Goal: Task Accomplishment & Management: Manage account settings

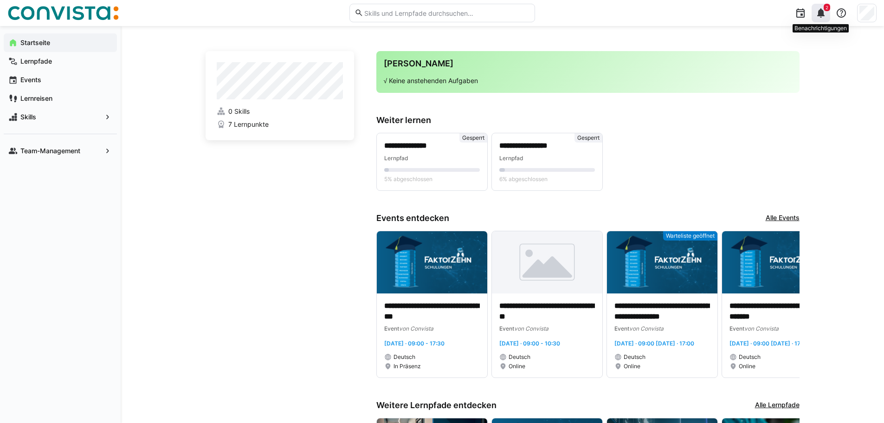
click at [822, 12] on eds-icon at bounding box center [820, 12] width 11 height 11
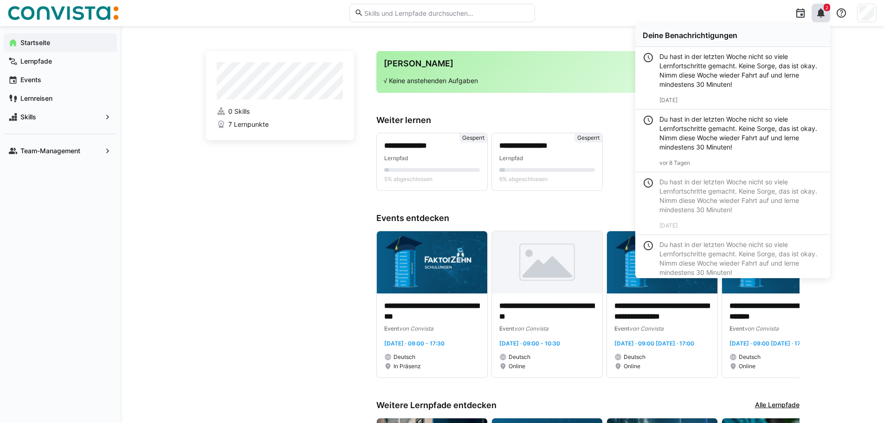
click at [876, 28] on div "**********" at bounding box center [502, 315] width 763 height 579
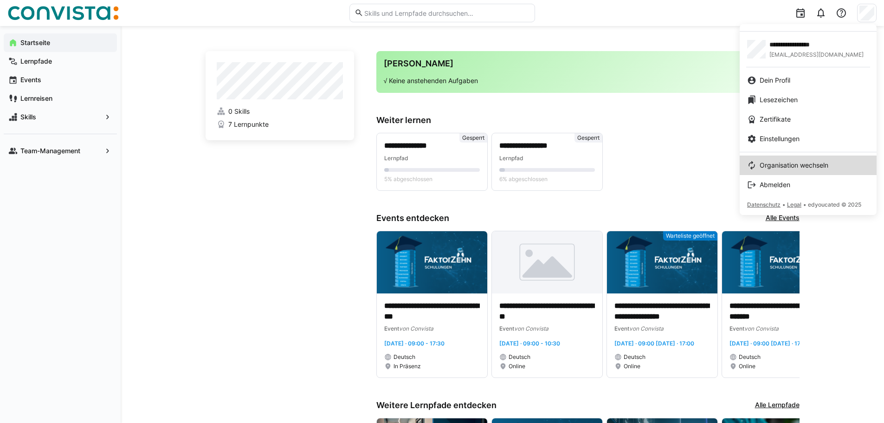
click at [810, 168] on span "Organisation wechseln" at bounding box center [794, 165] width 69 height 9
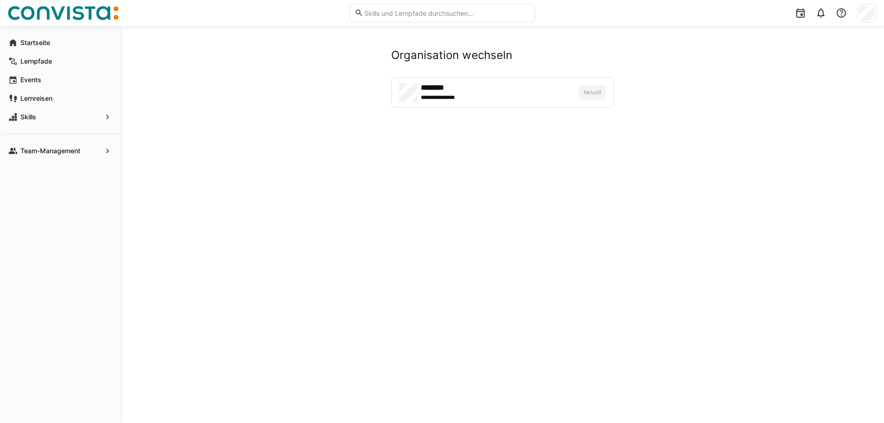
click at [475, 95] on div "**********" at bounding box center [477, 96] width 112 height 9
click at [428, 98] on span "**********" at bounding box center [441, 97] width 40 height 7
click at [619, 89] on app-manage-memberships "**********" at bounding box center [503, 77] width 594 height 59
click at [0, 0] on app-navigation-label "Startseite" at bounding box center [0, 0] width 0 height 0
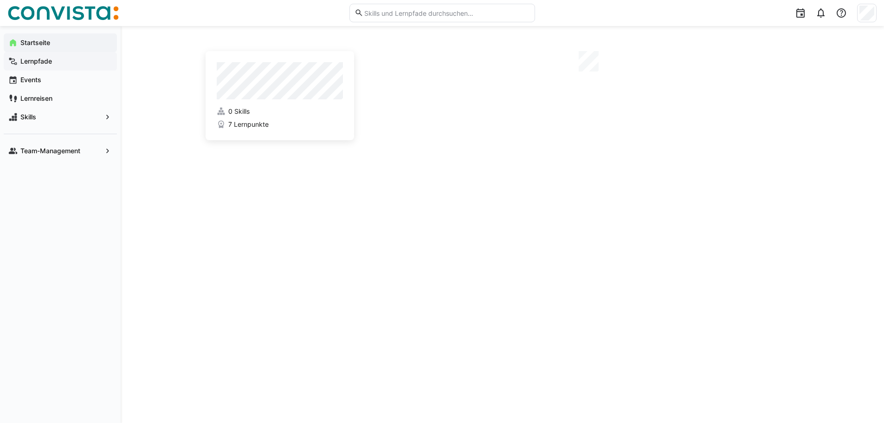
click at [0, 0] on app-navigation-label "Lernpfade" at bounding box center [0, 0] width 0 height 0
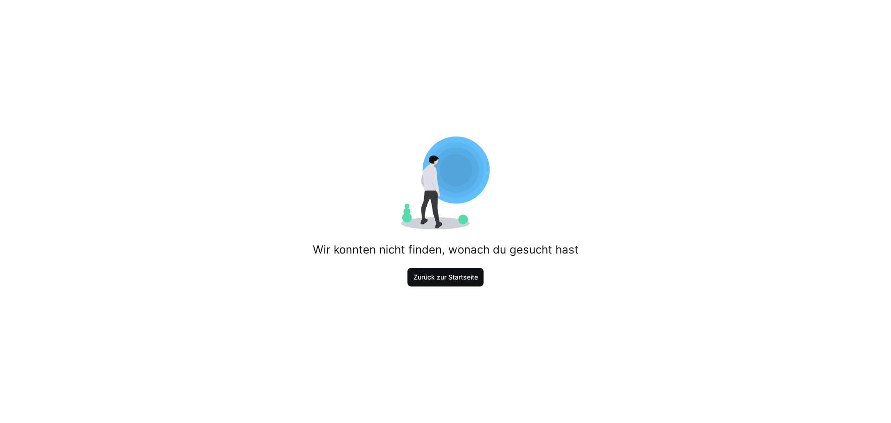
click at [440, 282] on span "Zurück zur Startseite" at bounding box center [445, 277] width 77 height 19
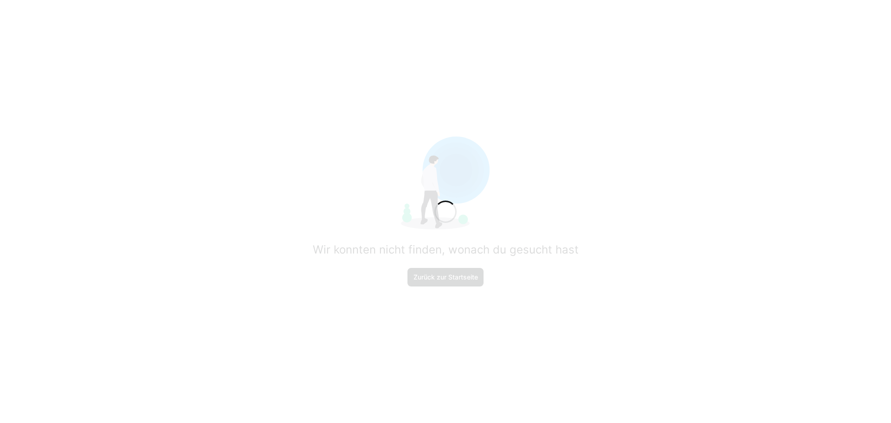
click at [440, 279] on span "Zurück zur Startseite" at bounding box center [445, 276] width 67 height 9
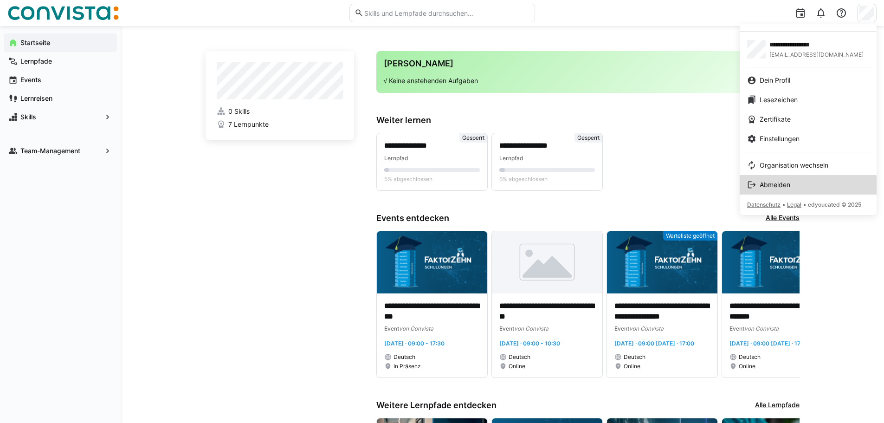
click at [775, 187] on span "Abmelden" at bounding box center [775, 184] width 31 height 9
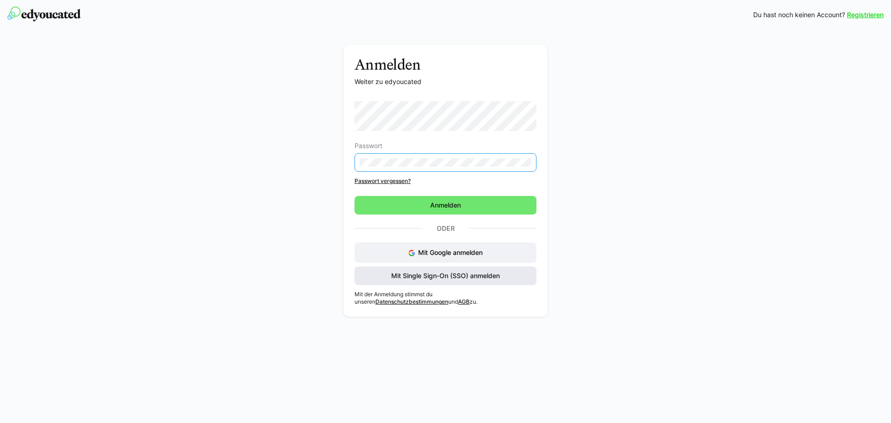
click at [452, 274] on span "Mit Single Sign-On (SSO) anmelden" at bounding box center [445, 275] width 111 height 9
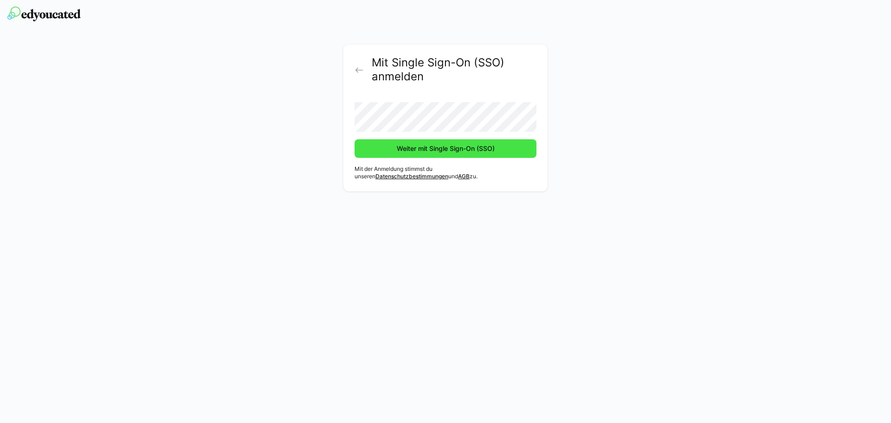
click at [392, 145] on span "Weiter mit Single Sign-On (SSO)" at bounding box center [446, 148] width 182 height 19
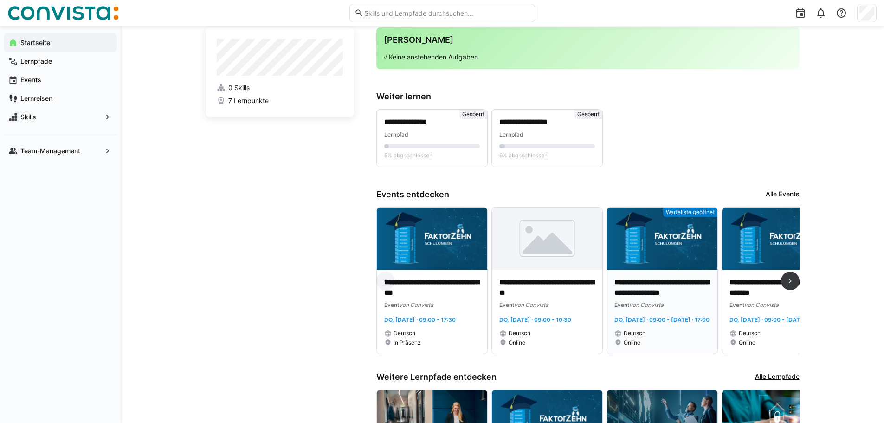
scroll to position [46, 0]
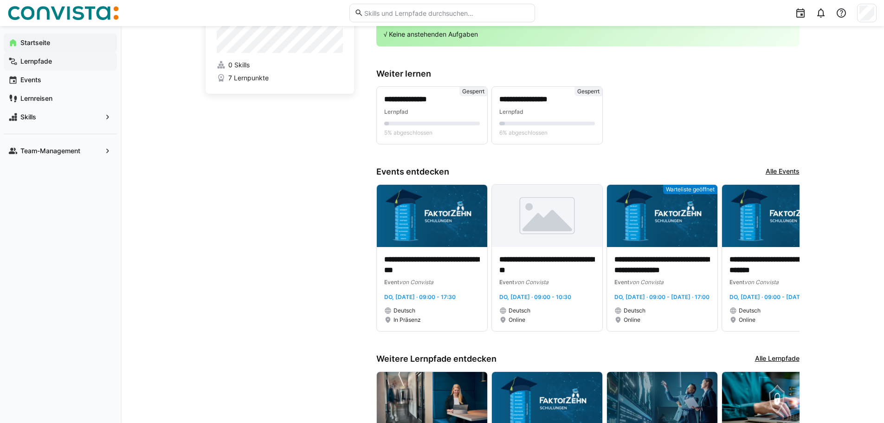
click at [0, 0] on app-navigation-label "Lernpfade" at bounding box center [0, 0] width 0 height 0
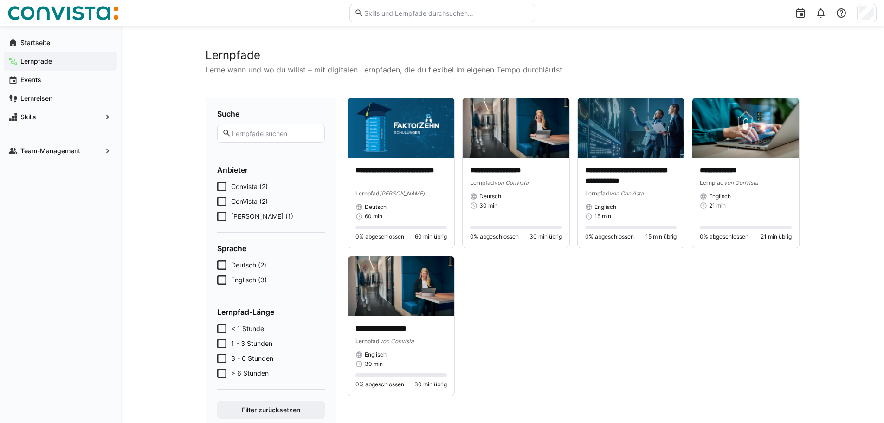
click at [221, 219] on icon at bounding box center [221, 216] width 9 height 9
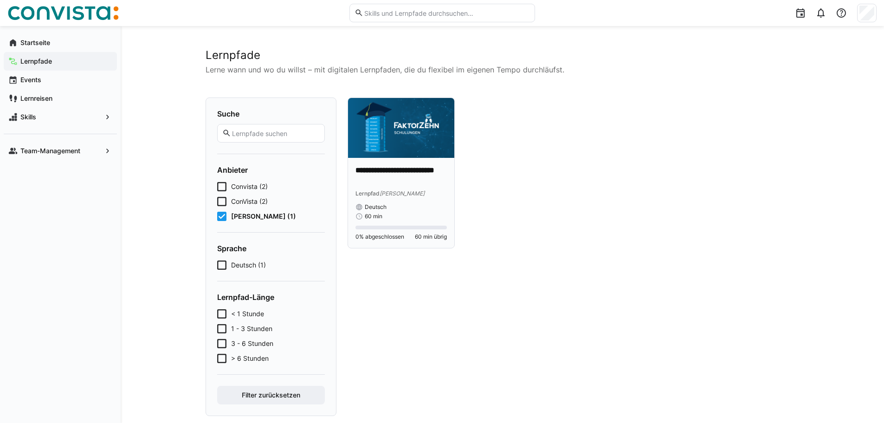
click at [407, 170] on p "**********" at bounding box center [401, 175] width 92 height 21
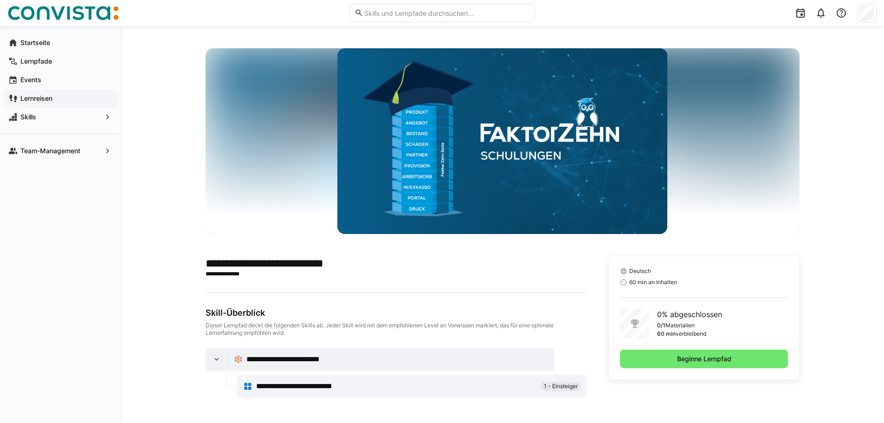
click at [39, 102] on span "Lernreisen" at bounding box center [65, 98] width 93 height 9
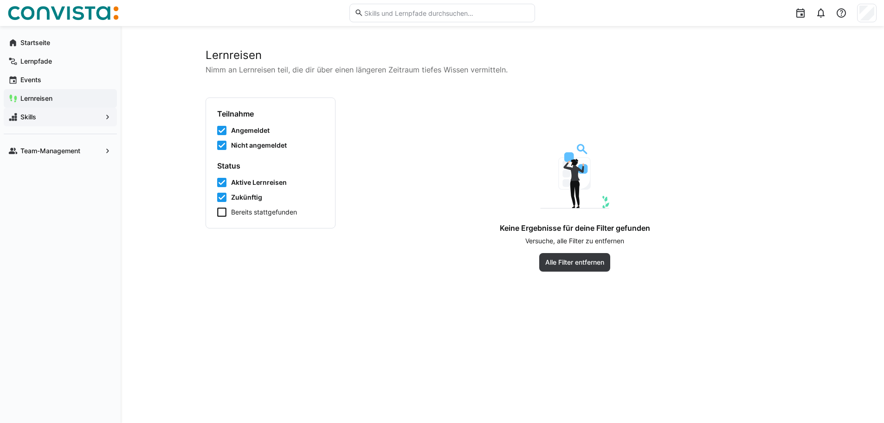
click at [0, 0] on app-navigation-label "Skills" at bounding box center [0, 0] width 0 height 0
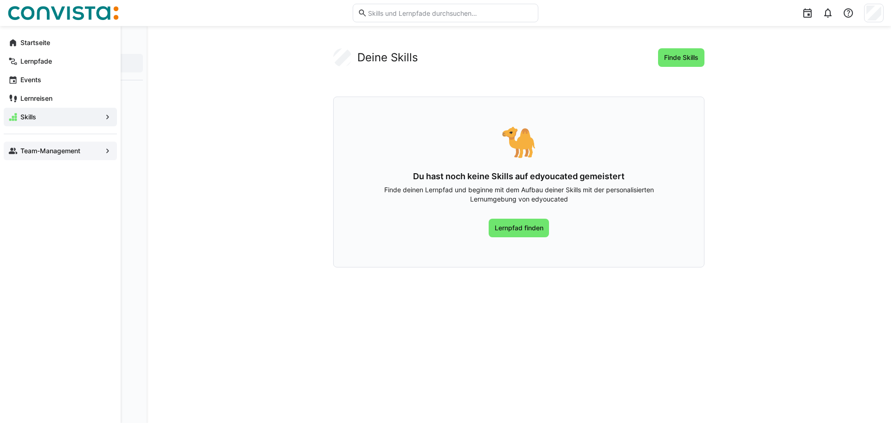
click at [0, 0] on app-navigation-label "Team-Management" at bounding box center [0, 0] width 0 height 0
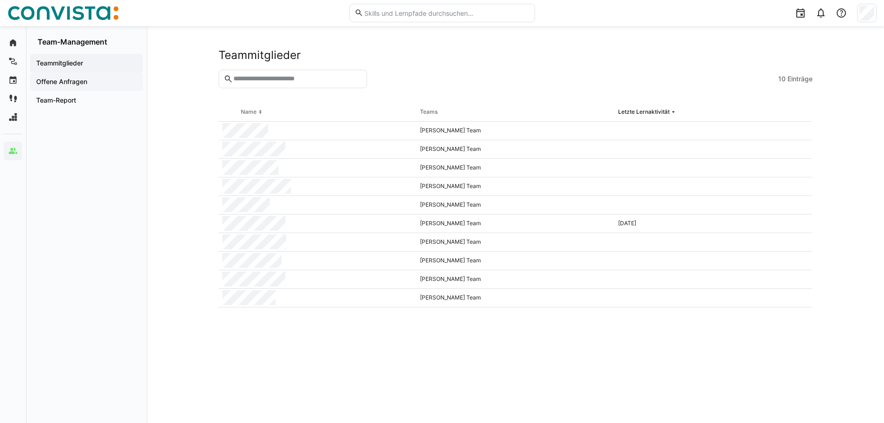
click at [0, 0] on app-navigation-label "Offene Anfragen" at bounding box center [0, 0] width 0 height 0
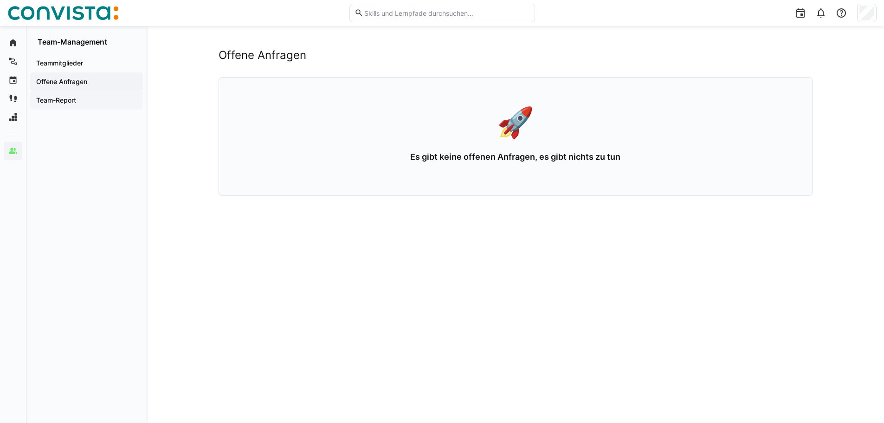
click at [0, 0] on app-navigation-label "Team-Report" at bounding box center [0, 0] width 0 height 0
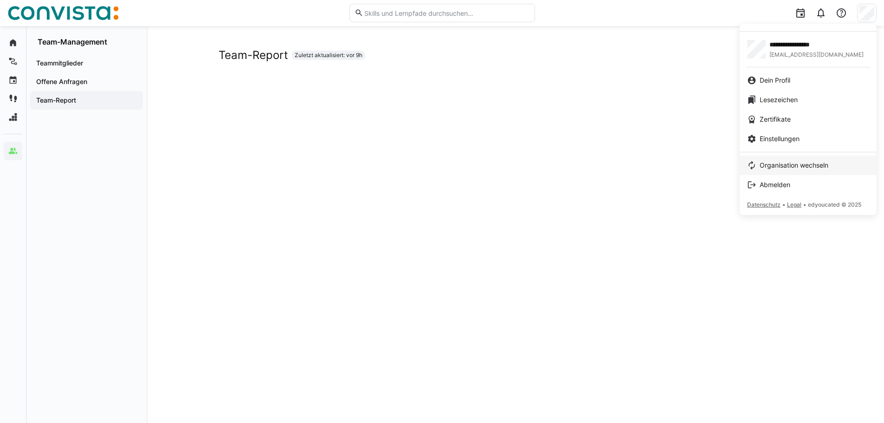
click at [796, 163] on span "Organisation wechseln" at bounding box center [794, 165] width 69 height 9
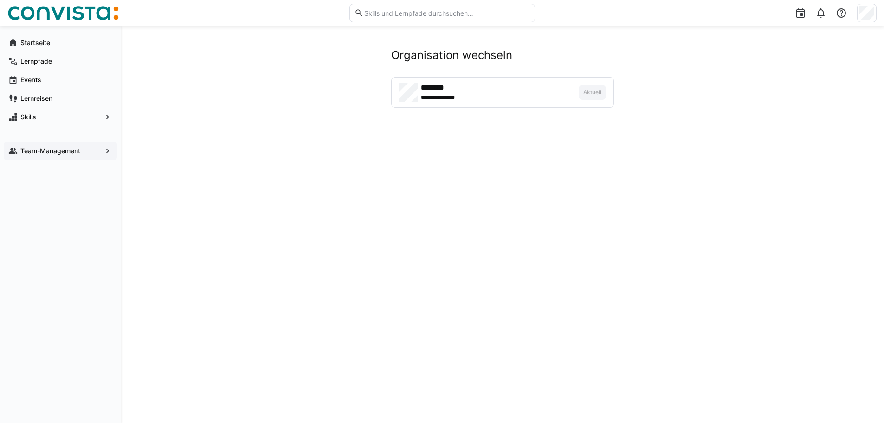
click at [458, 99] on span "**********" at bounding box center [441, 97] width 40 height 7
click at [419, 99] on div "**********" at bounding box center [485, 92] width 173 height 19
click at [0, 0] on app-navigation-label "Lernpfade" at bounding box center [0, 0] width 0 height 0
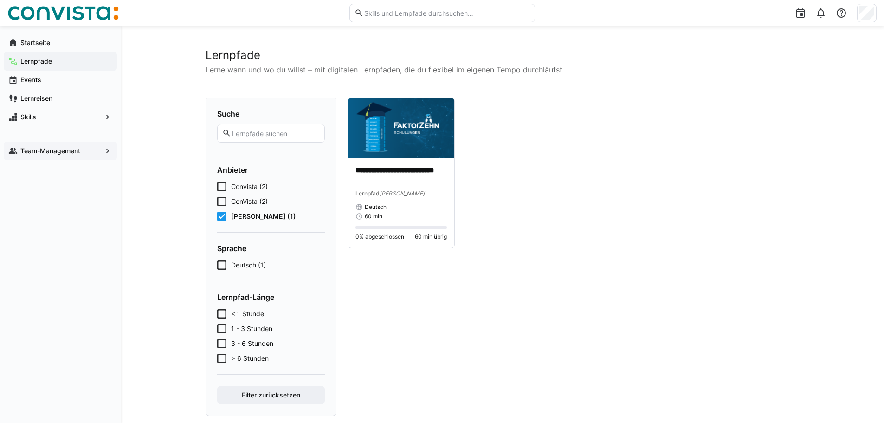
click at [220, 216] on icon at bounding box center [221, 216] width 9 height 9
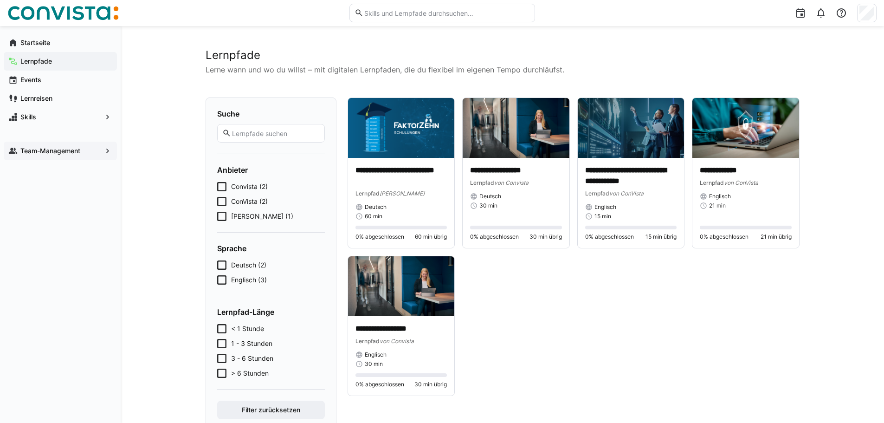
click at [221, 217] on icon at bounding box center [221, 216] width 9 height 9
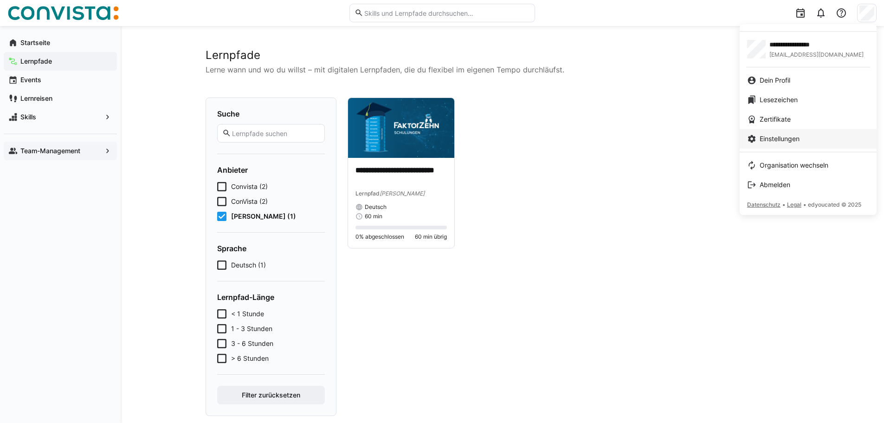
click at [788, 140] on span "Einstellungen" at bounding box center [780, 138] width 40 height 9
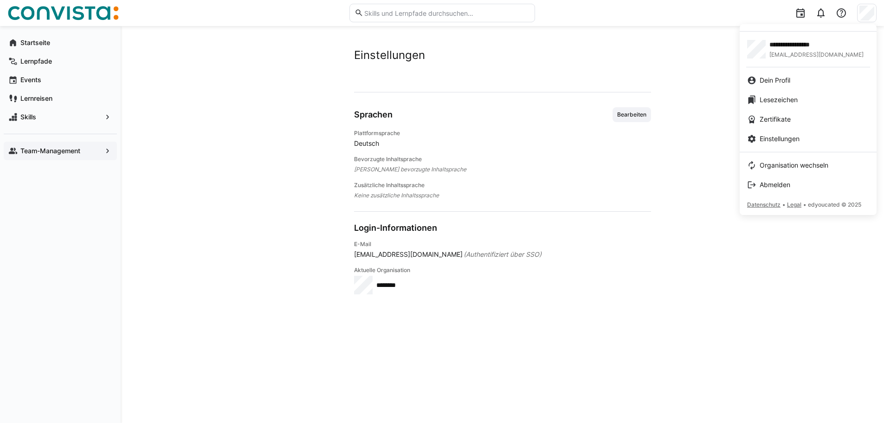
drag, startPoint x: 352, startPoint y: 256, endPoint x: 435, endPoint y: 253, distance: 83.6
click at [435, 253] on div at bounding box center [442, 211] width 884 height 423
click at [795, 187] on div "Abmelden" at bounding box center [808, 184] width 122 height 9
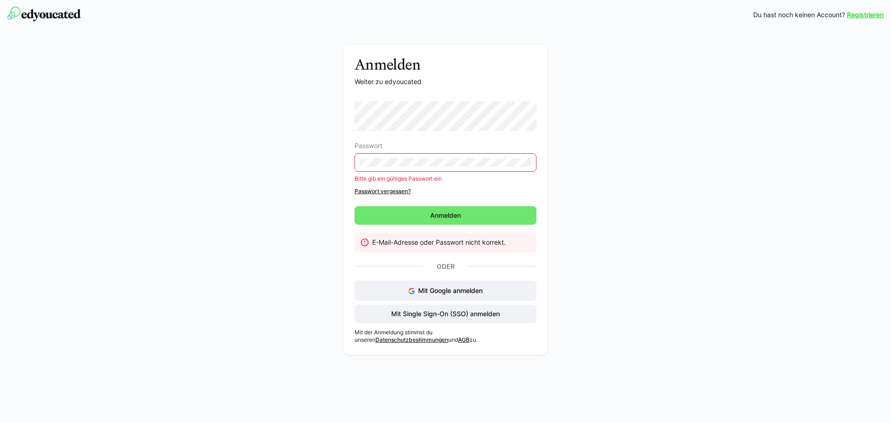
click at [270, 188] on div "Anmelden Weiter zu edyoucated Passwort Bitte gib ein gültiges Passwort ein Pass…" at bounding box center [445, 202] width 523 height 315
click at [275, 168] on div "Anmelden Weiter zu edyoucated Passwort Bitte gib ein gültiges Passwort ein Pass…" at bounding box center [445, 202] width 523 height 315
click at [385, 190] on link "Passwort vergessen?" at bounding box center [446, 190] width 182 height 7
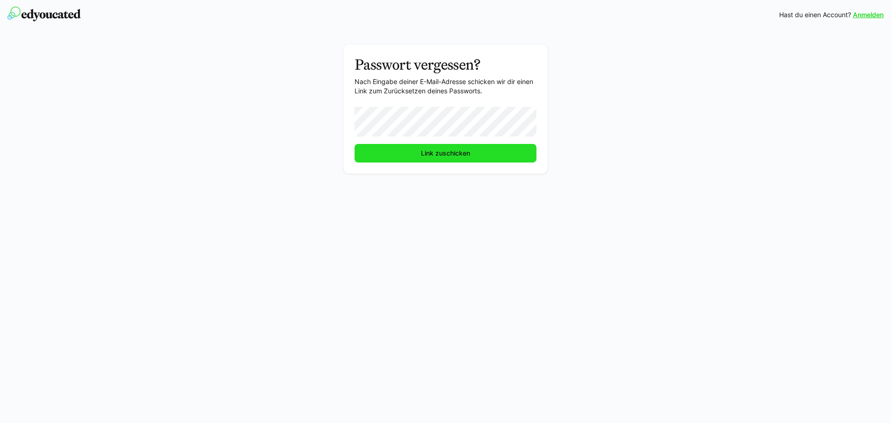
click at [444, 150] on span "Link zuschicken" at bounding box center [446, 153] width 52 height 9
